Goal: Task Accomplishment & Management: Use online tool/utility

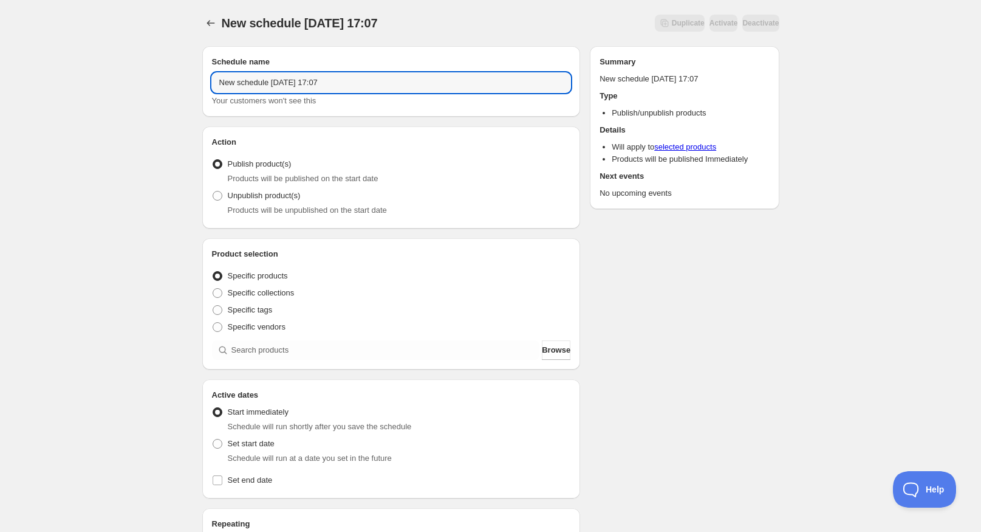
drag, startPoint x: 356, startPoint y: 85, endPoint x: 185, endPoint y: 86, distance: 170.8
click at [185, 86] on div "New schedule [DATE] 17:07. This page is ready New schedule [DATE] 17:07 Duplica…" at bounding box center [490, 463] width 981 height 926
type input "[DATE] 22:00"
click at [185, 86] on div "[DATE] 22:00. This page is ready [DATE] 22:00 Duplicate Activate Deactivate Mor…" at bounding box center [490, 463] width 981 height 926
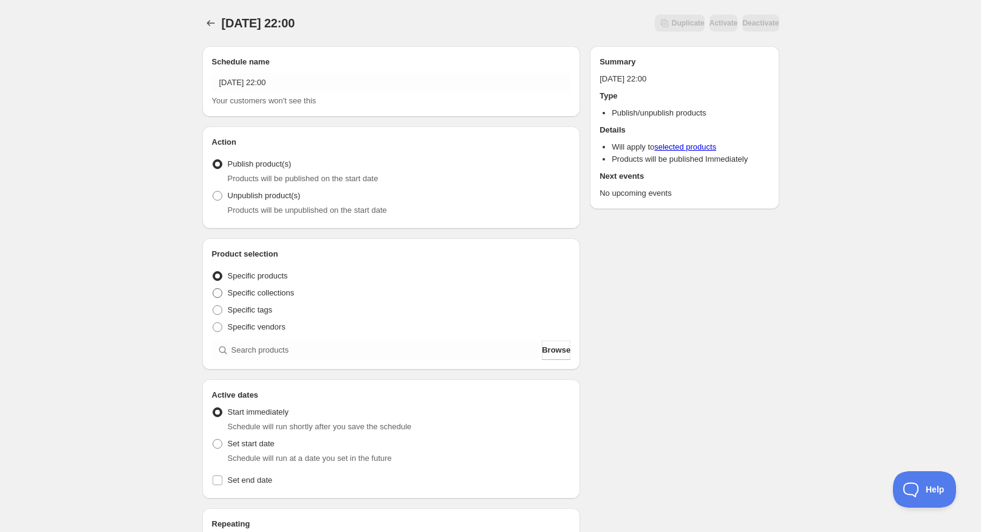
click at [240, 295] on span "Specific collections" at bounding box center [261, 292] width 67 height 9
click at [213, 289] on input "Specific collections" at bounding box center [213, 288] width 1 height 1
radio input "true"
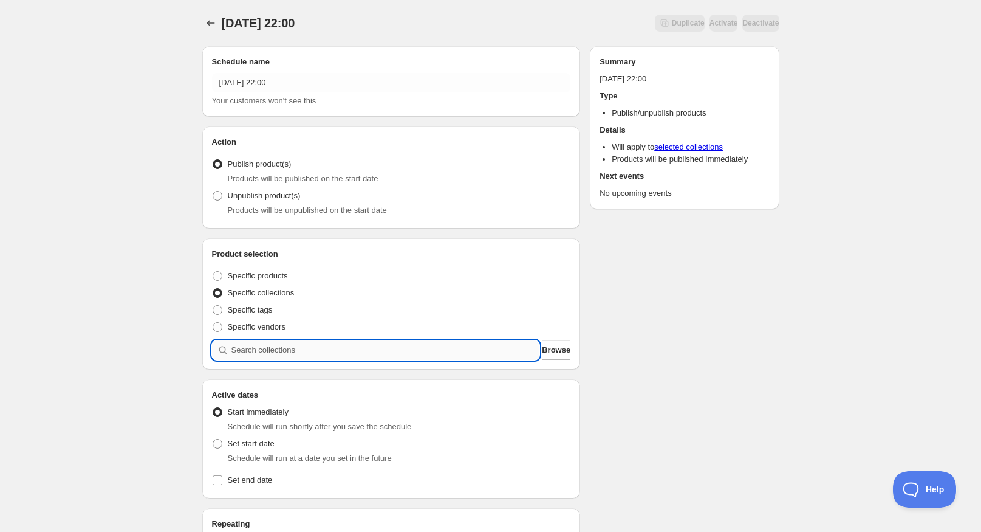
click at [255, 350] on input "search" at bounding box center [386, 349] width 309 height 19
type input "k"
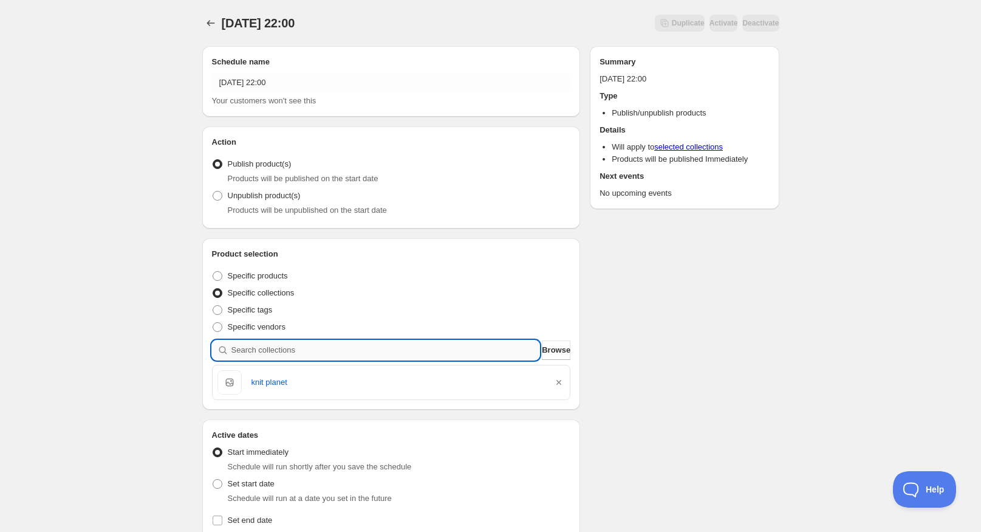
click at [314, 354] on input "search" at bounding box center [386, 349] width 309 height 19
type input "r"
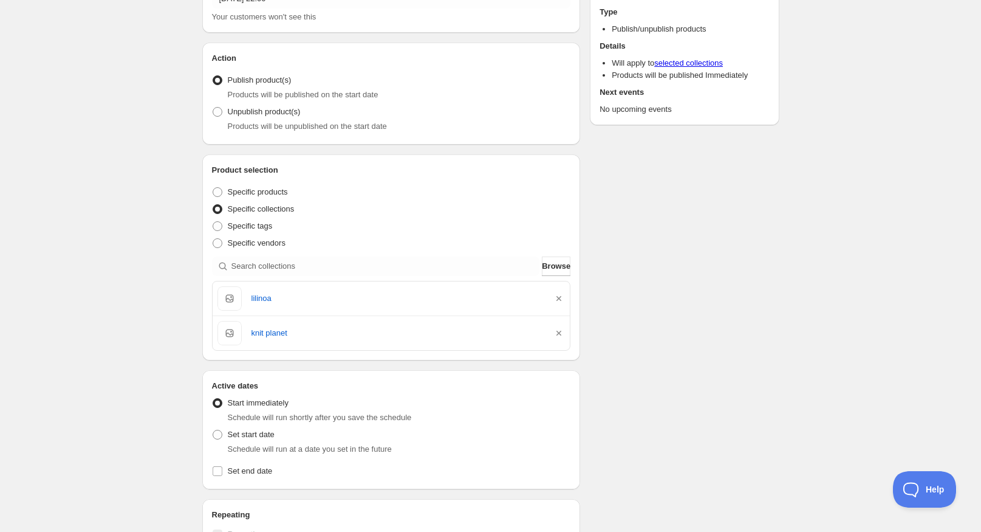
scroll to position [182, 0]
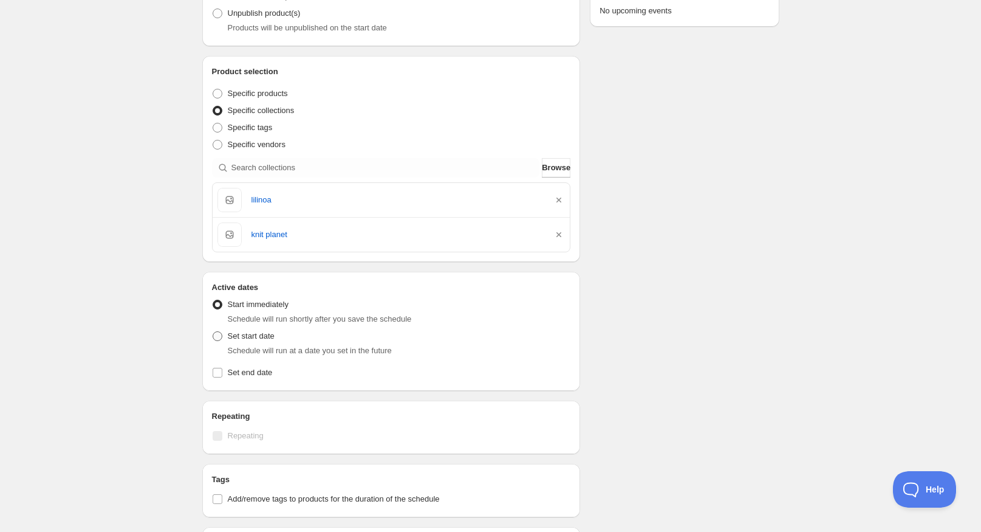
click at [249, 340] on span "Set start date" at bounding box center [251, 335] width 47 height 9
click at [213, 332] on input "Set start date" at bounding box center [213, 331] width 1 height 1
radio input "true"
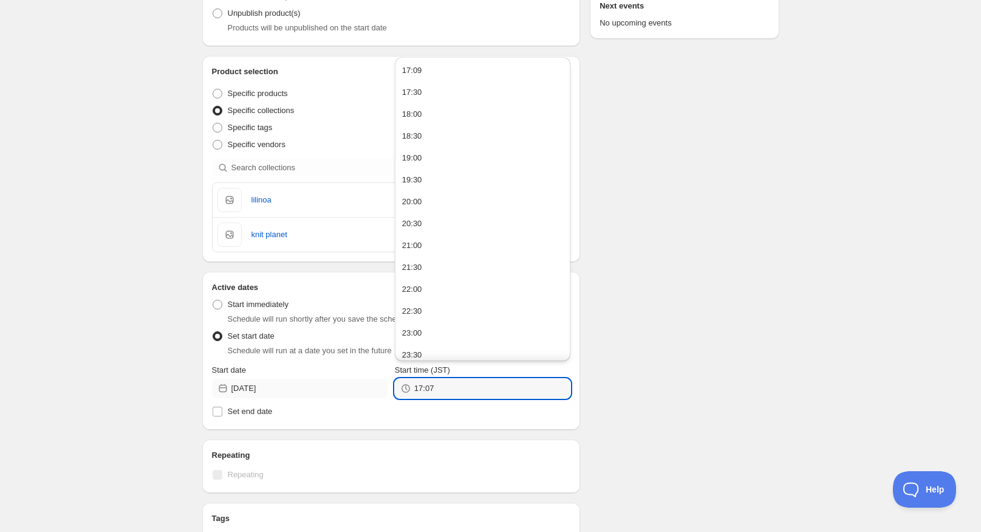
drag, startPoint x: 448, startPoint y: 391, endPoint x: 371, endPoint y: 391, distance: 77.2
click at [371, 391] on div "Start date [DATE] Start time (JST) 17:07" at bounding box center [391, 381] width 359 height 34
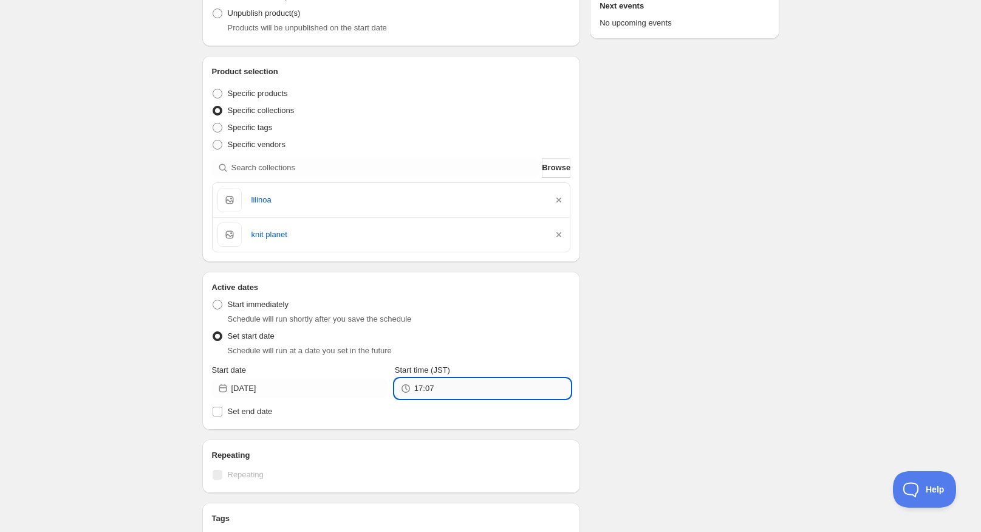
click at [507, 384] on input "17:07" at bounding box center [492, 388] width 156 height 19
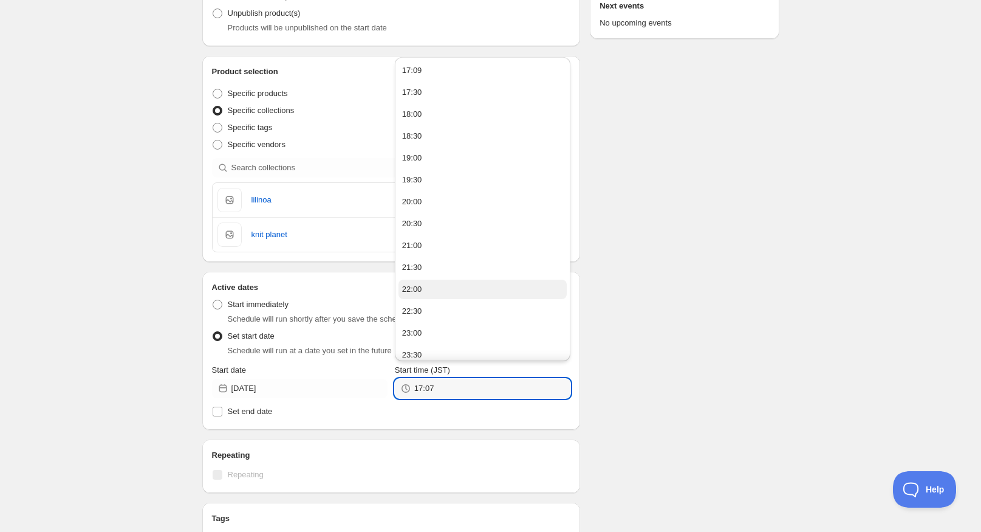
click at [483, 287] on button "22:00" at bounding box center [483, 289] width 168 height 19
type input "22:00"
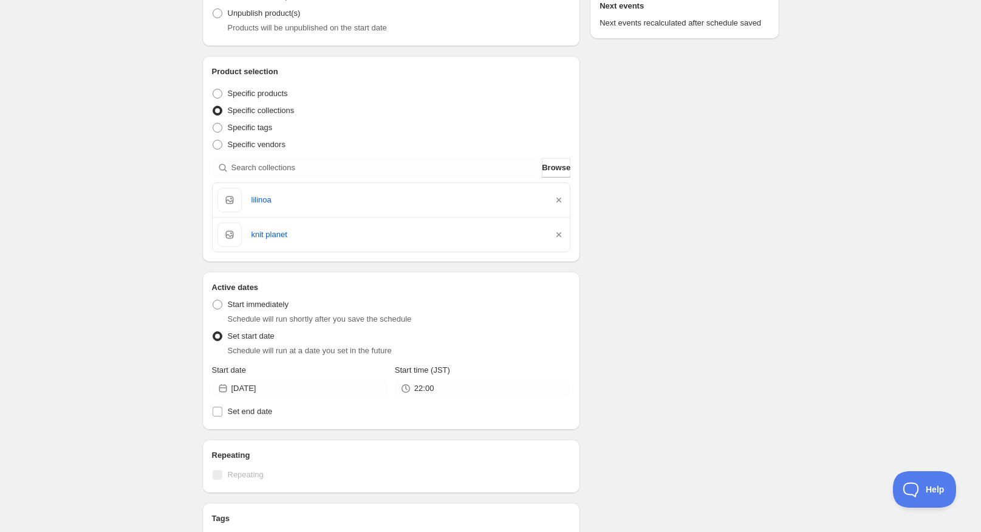
click at [643, 373] on div "Schedule name [DATE] 22:00 Your customers won't see this Action Action Publish …" at bounding box center [486, 343] width 587 height 979
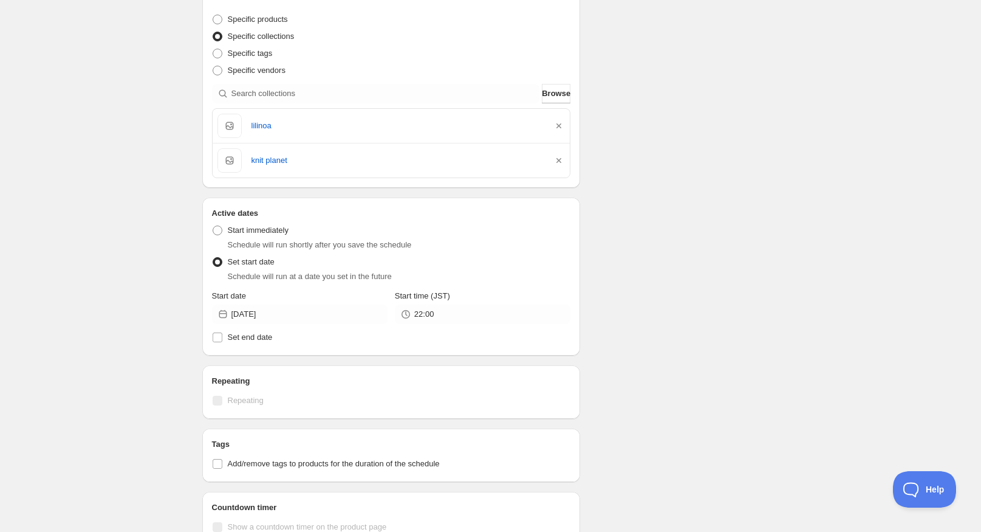
scroll to position [304, 0]
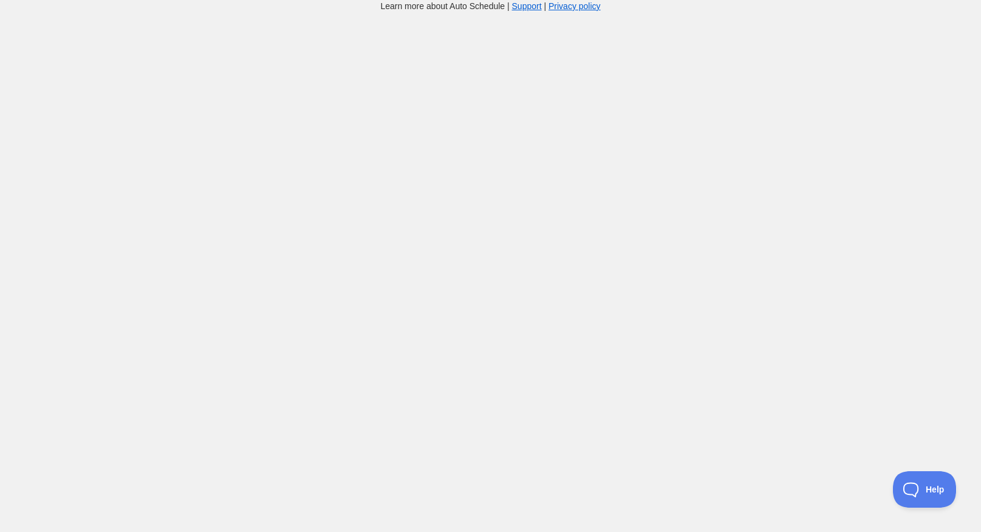
scroll to position [304, 0]
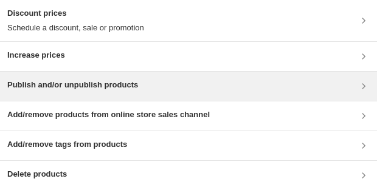
click at [171, 87] on div "Publish and/or unpublish products" at bounding box center [188, 86] width 362 height 15
